Goal: Find specific page/section: Find specific page/section

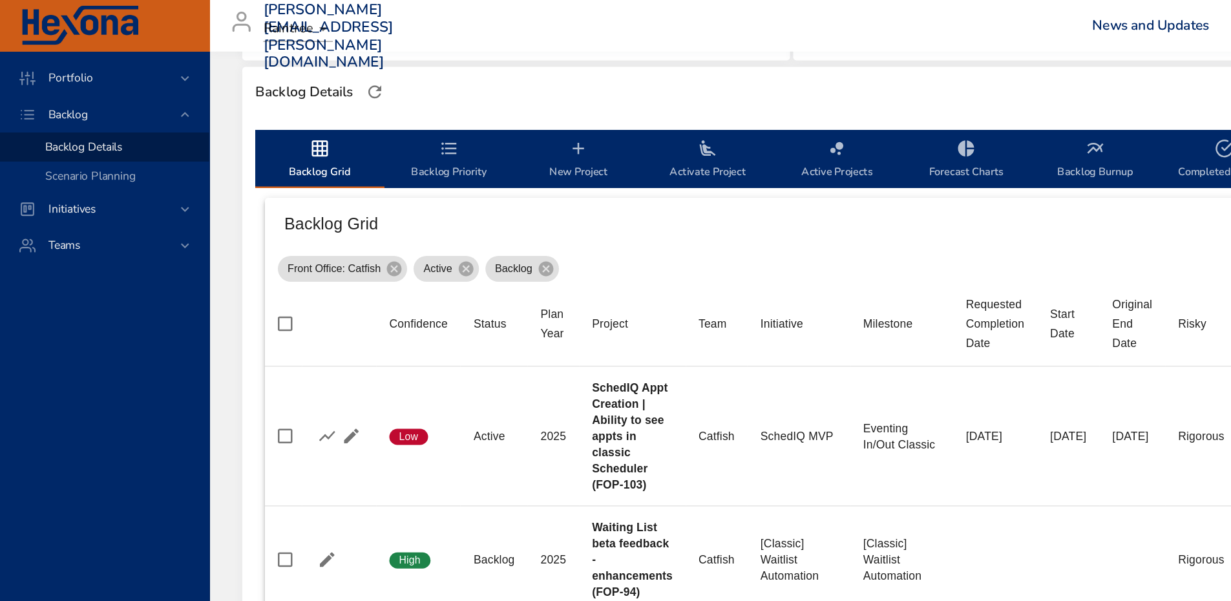
scroll to position [414, 0]
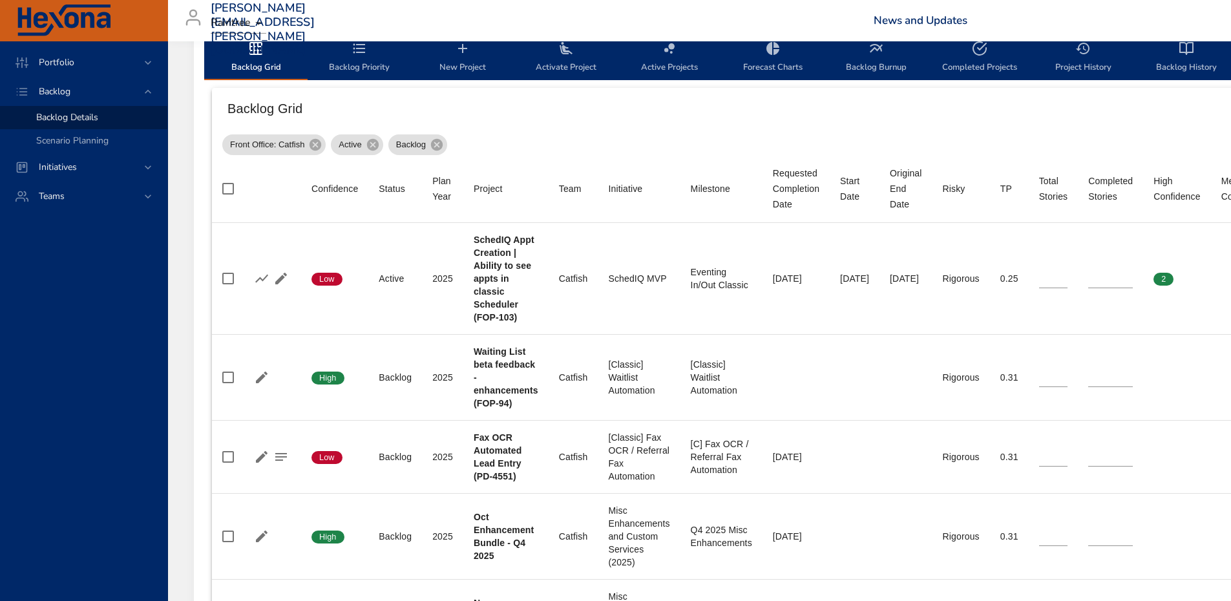
click at [635, 178] on th "Initiative" at bounding box center [639, 189] width 82 height 68
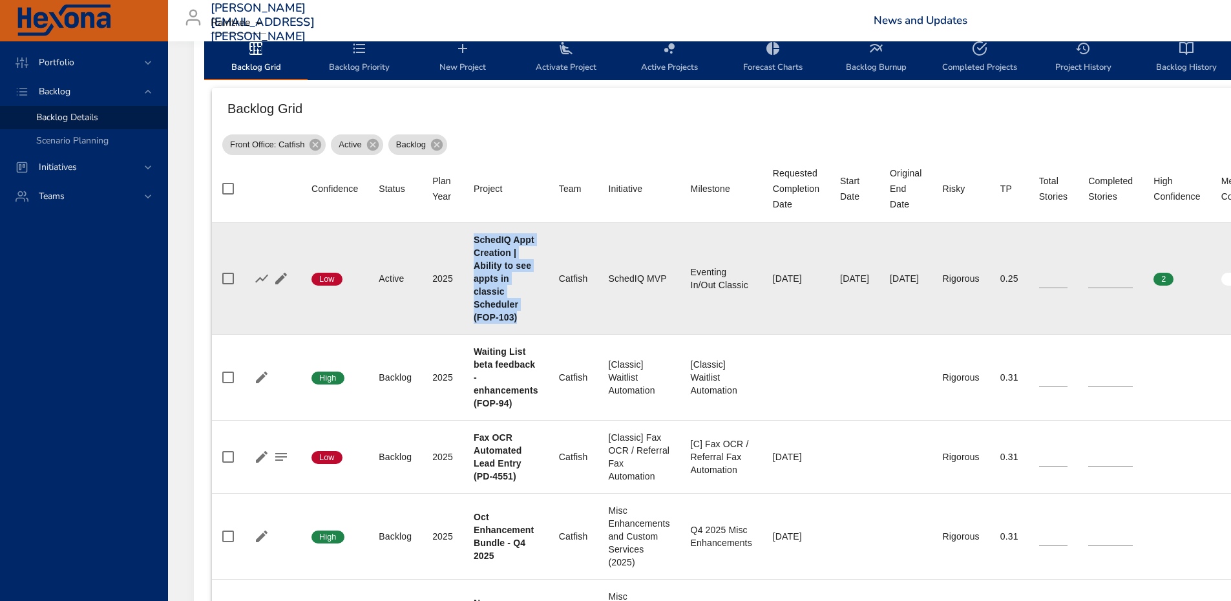
drag, startPoint x: 514, startPoint y: 296, endPoint x: 465, endPoint y: 223, distance: 88.4
click at [465, 223] on td "Project SchedIQ Appt Creation | Ability to see appts in classic Scheduler (FOP-…" at bounding box center [505, 279] width 85 height 112
click at [533, 266] on div "SchedIQ Appt Creation | Ability to see appts in classic Scheduler (FOP-103)" at bounding box center [506, 278] width 65 height 90
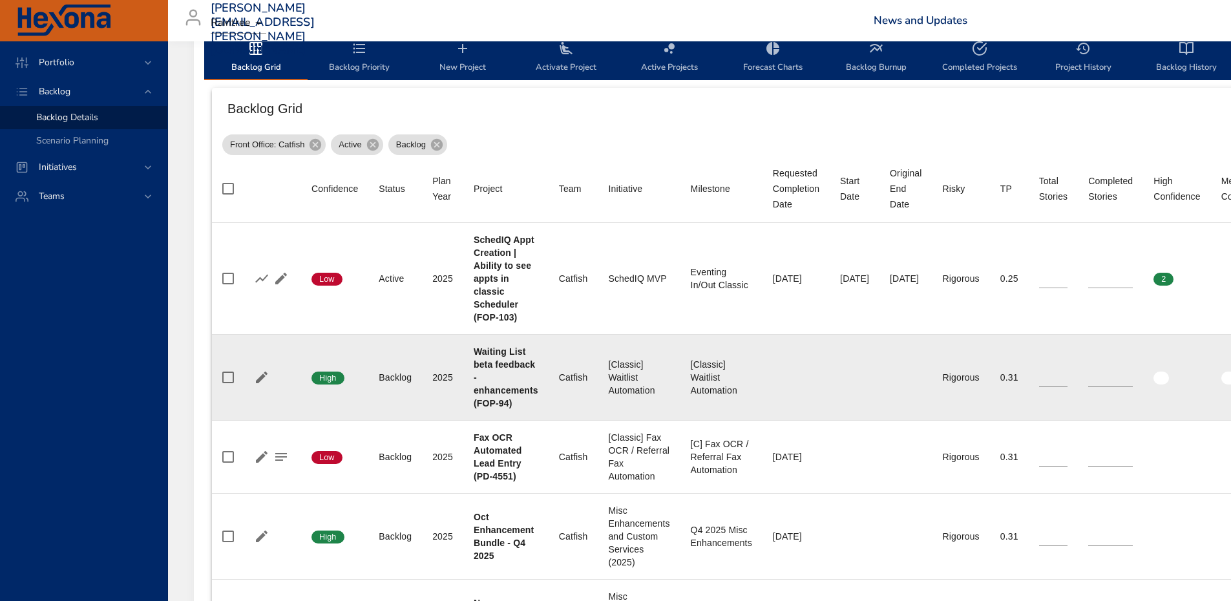
drag, startPoint x: 153, startPoint y: 393, endPoint x: 230, endPoint y: 398, distance: 77.1
click at [153, 392] on div "Portfolio Backlog Backlog Details Scenario Planning Initiatives Teams" at bounding box center [84, 321] width 168 height 560
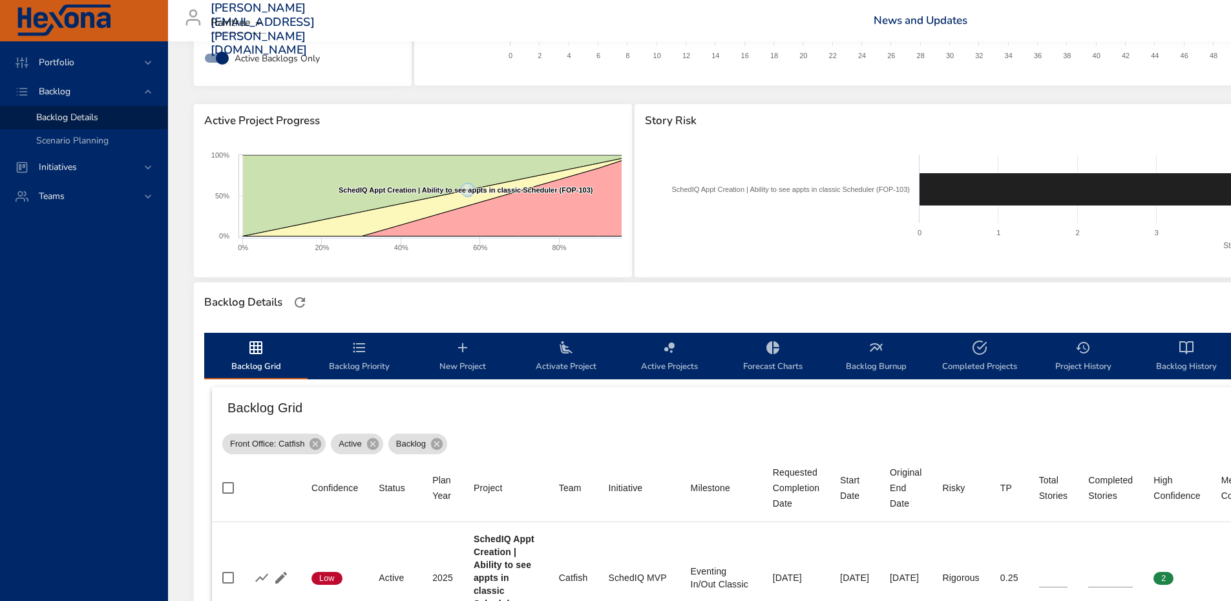
scroll to position [0, 0]
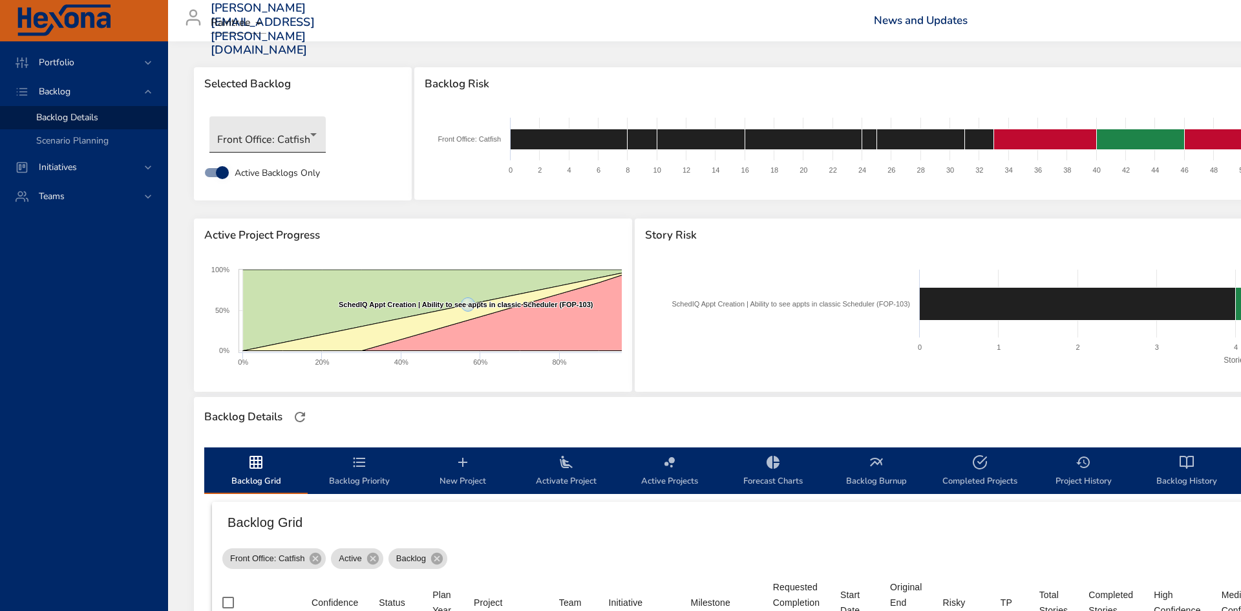
click at [288, 132] on body "Portfolio Backlog Backlog Details Scenario Planning Initiatives Teams [PERSON_N…" at bounding box center [620, 305] width 1241 height 611
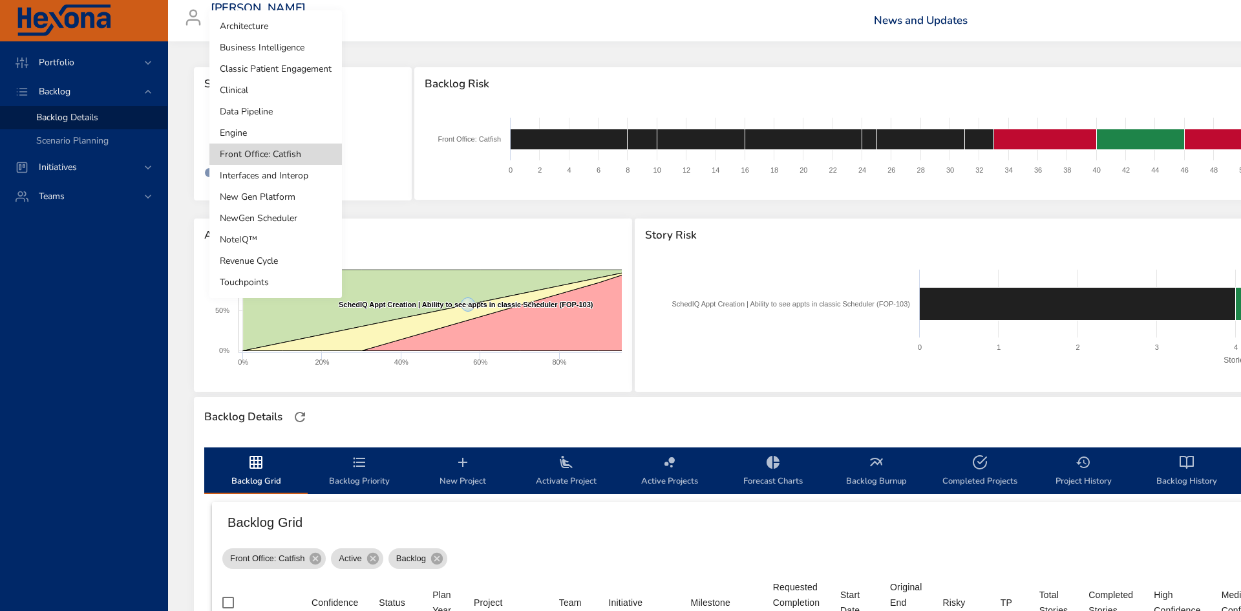
click at [289, 67] on li "Classic Patient Engagement" at bounding box center [275, 68] width 132 height 21
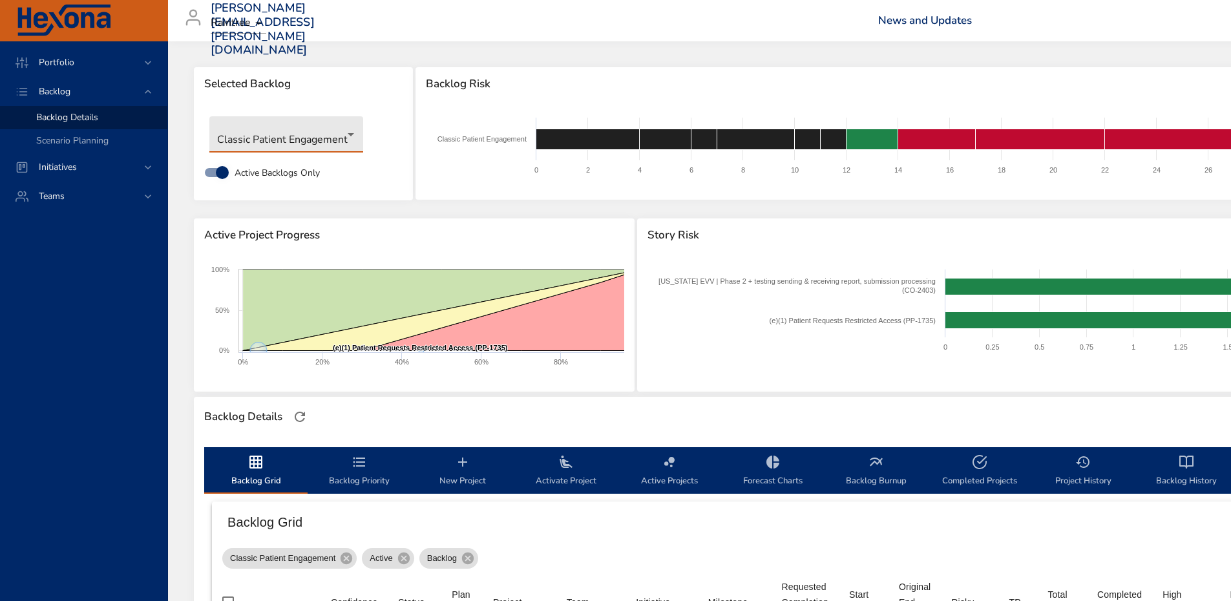
click at [289, 143] on body "Portfolio Backlog Backlog Details Scenario Planning Initiatives Teams [PERSON_N…" at bounding box center [615, 300] width 1231 height 601
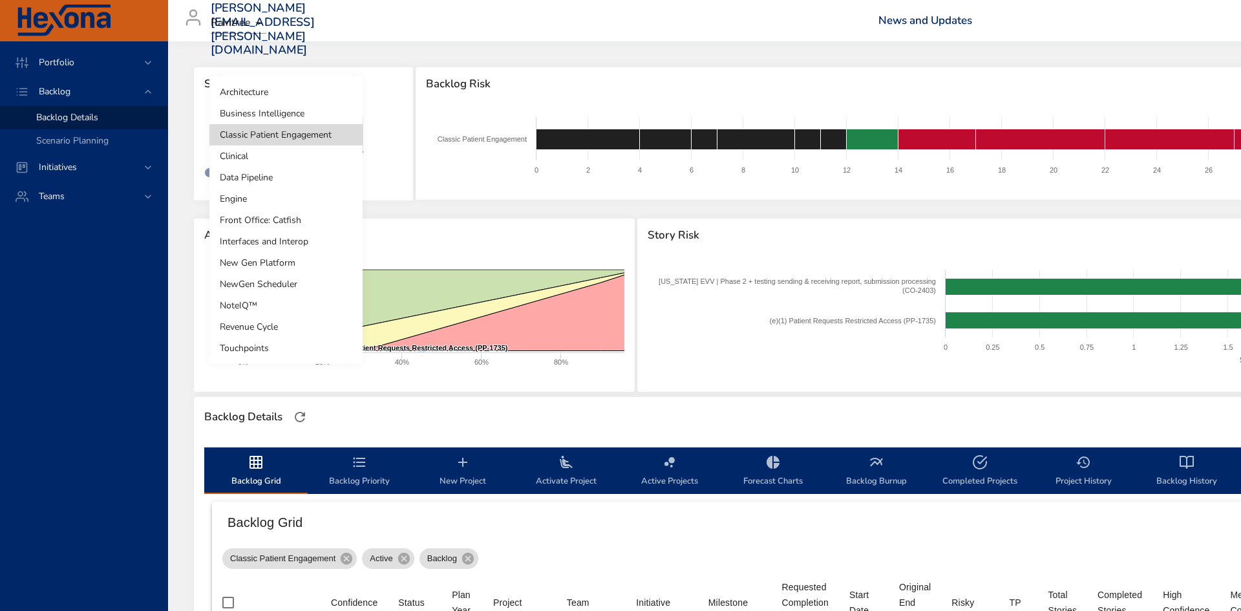
click at [280, 163] on li "Clinical" at bounding box center [285, 155] width 153 height 21
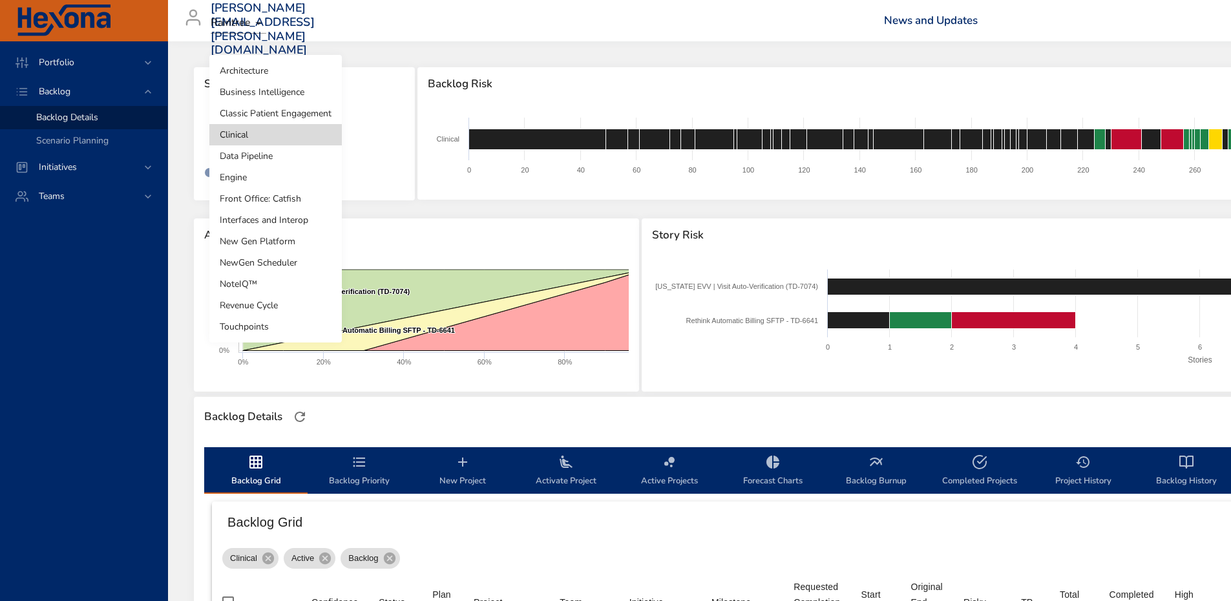
click at [272, 127] on body "Portfolio Backlog Backlog Details Scenario Planning Initiatives Teams [PERSON_N…" at bounding box center [615, 300] width 1231 height 601
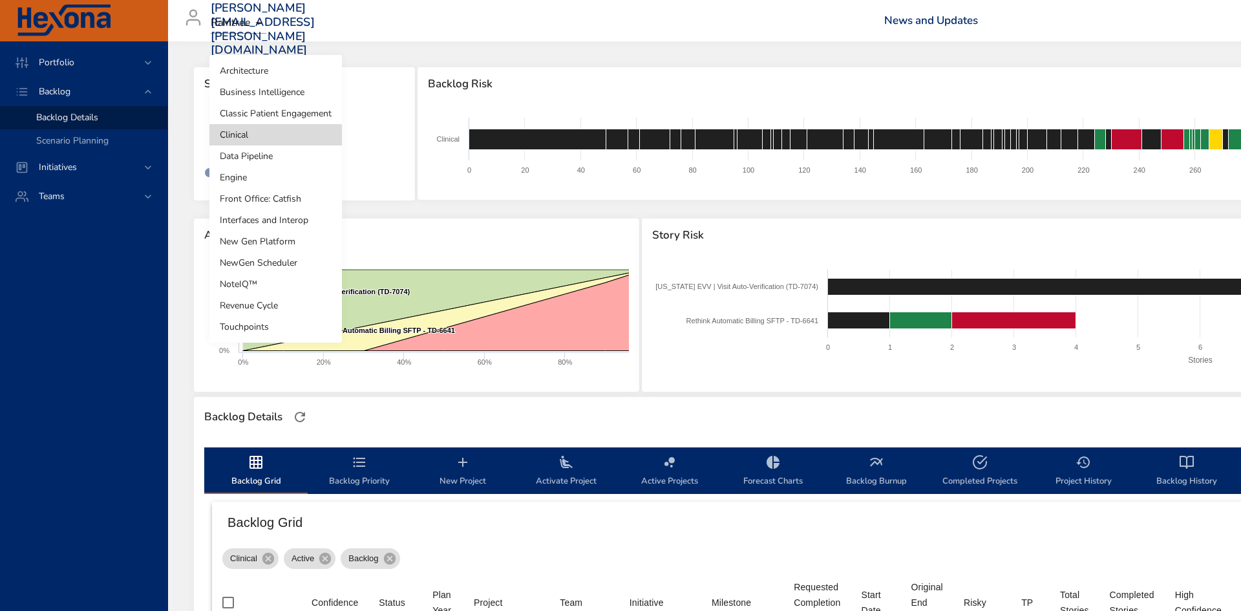
click at [273, 181] on li "Engine" at bounding box center [275, 177] width 132 height 21
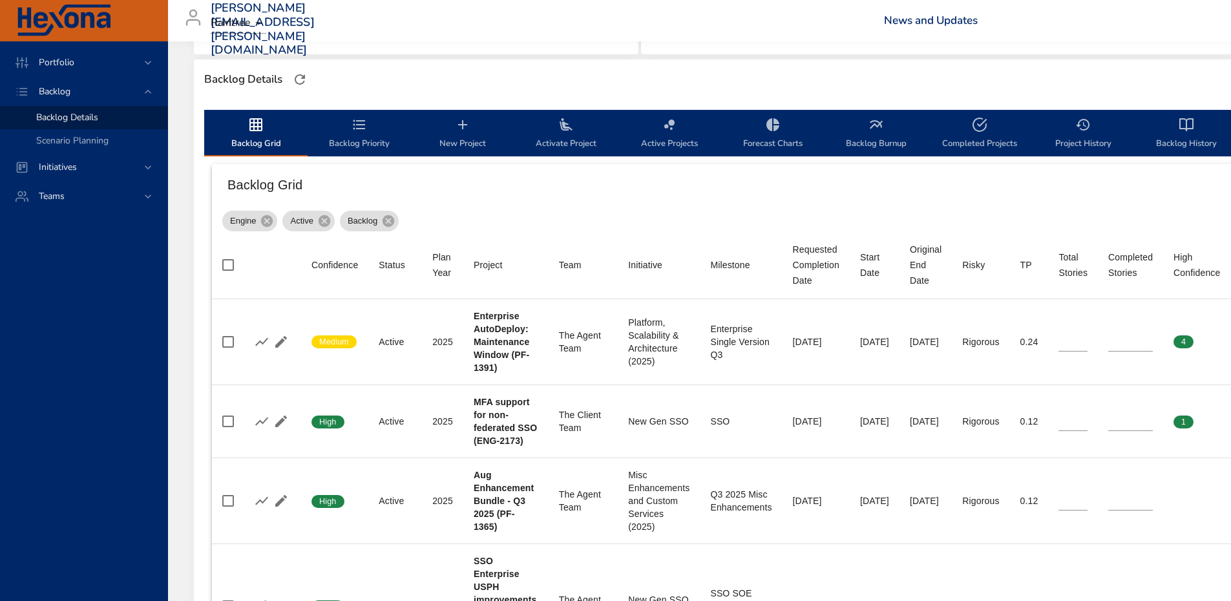
scroll to position [323, 0]
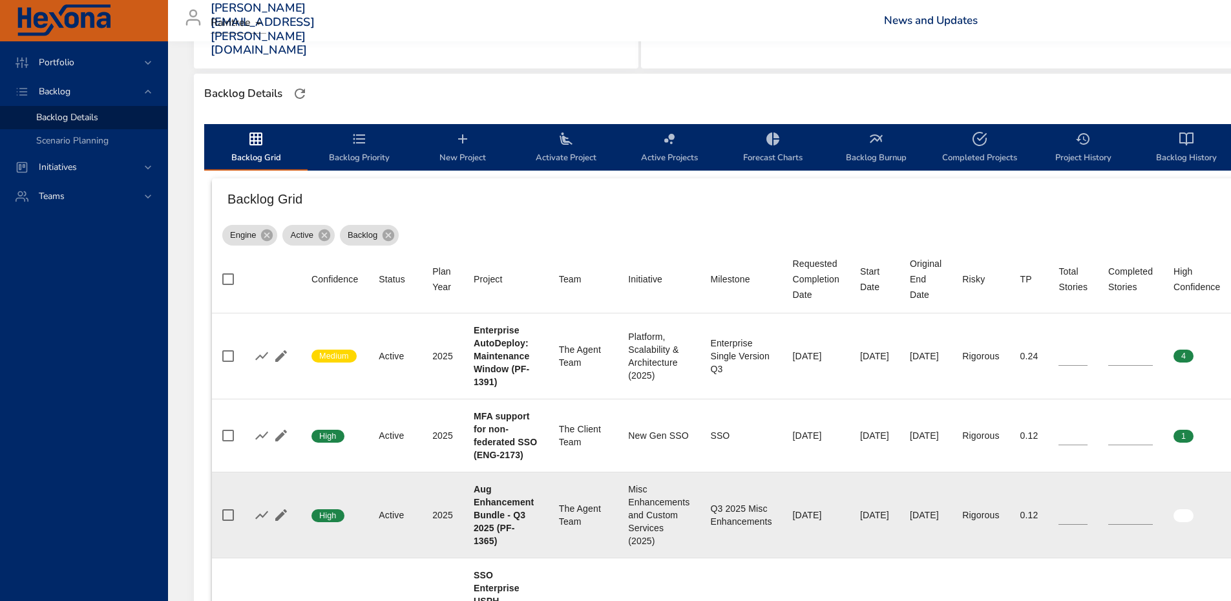
click at [984, 480] on td "Risky Rigorous" at bounding box center [981, 515] width 58 height 86
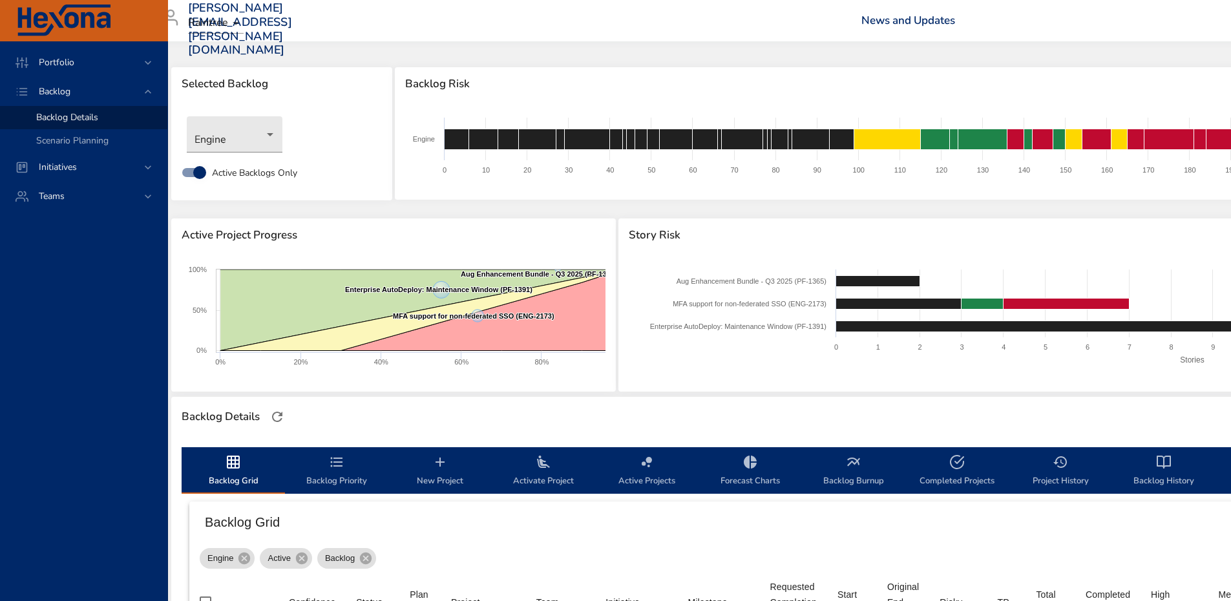
scroll to position [0, 0]
